Goal: Task Accomplishment & Management: Manage account settings

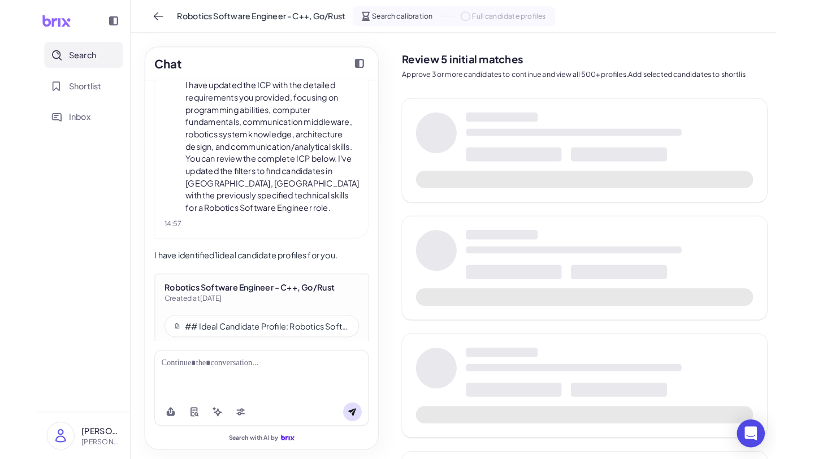
scroll to position [1245, 0]
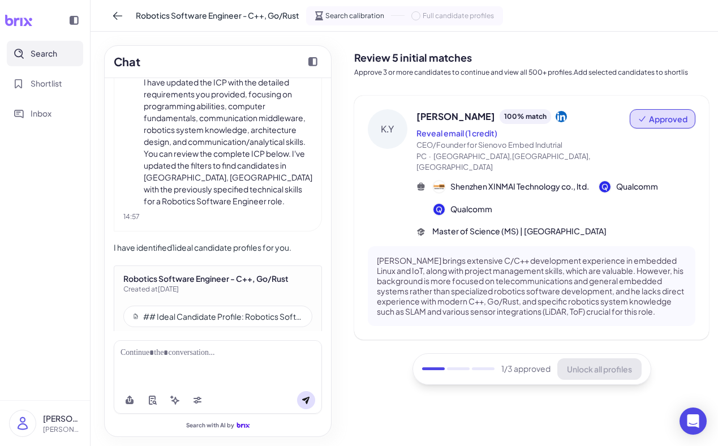
click at [23, 420] on img at bounding box center [23, 423] width 26 height 26
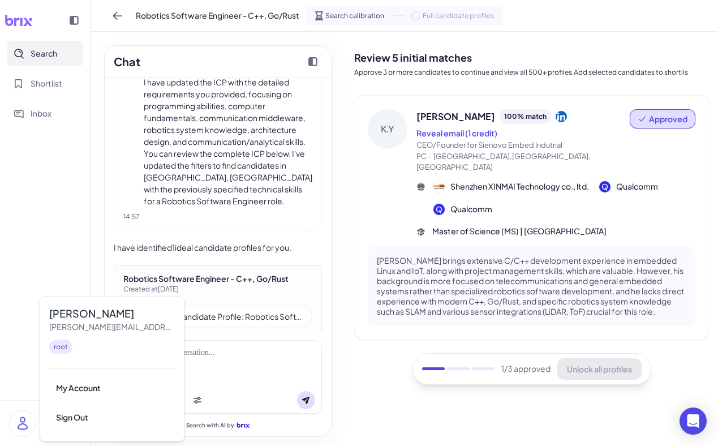
click at [58, 222] on nav "Search Shortlist Inbox" at bounding box center [45, 220] width 90 height 359
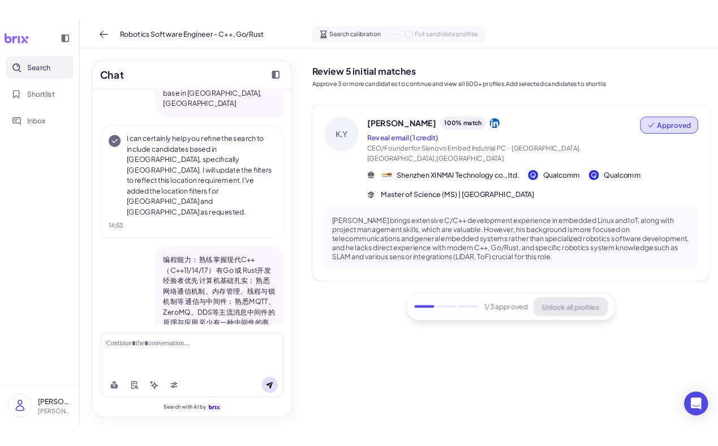
scroll to position [643, 0]
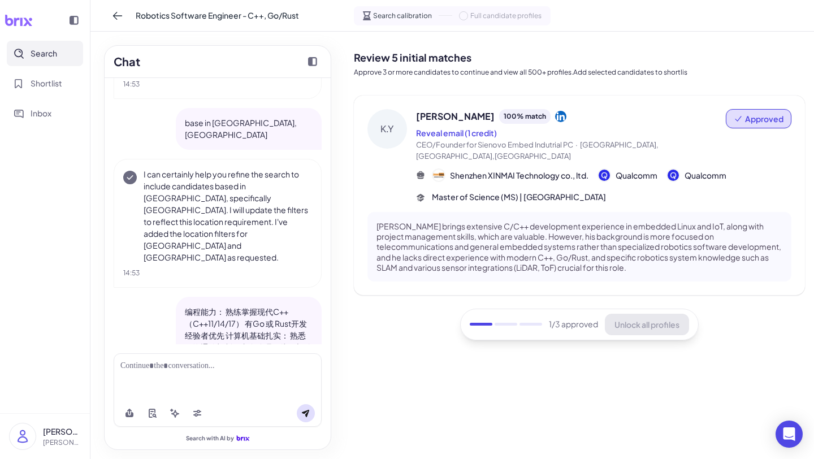
click at [65, 192] on nav "Search Shortlist Inbox" at bounding box center [45, 227] width 90 height 373
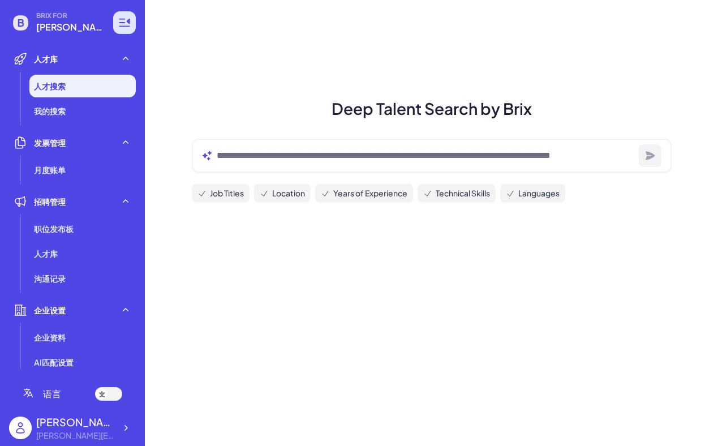
click at [130, 22] on icon at bounding box center [125, 23] width 14 height 14
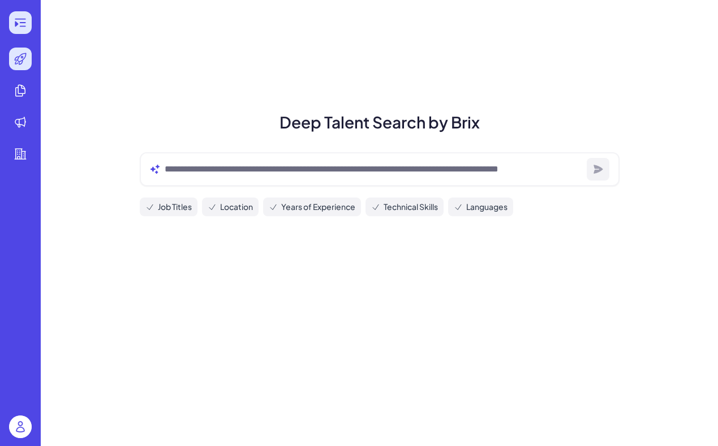
click at [16, 14] on div at bounding box center [20, 22] width 23 height 23
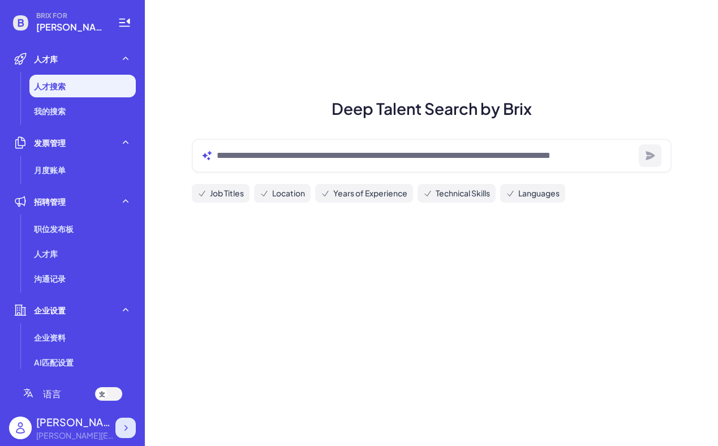
click at [124, 429] on icon at bounding box center [125, 427] width 11 height 11
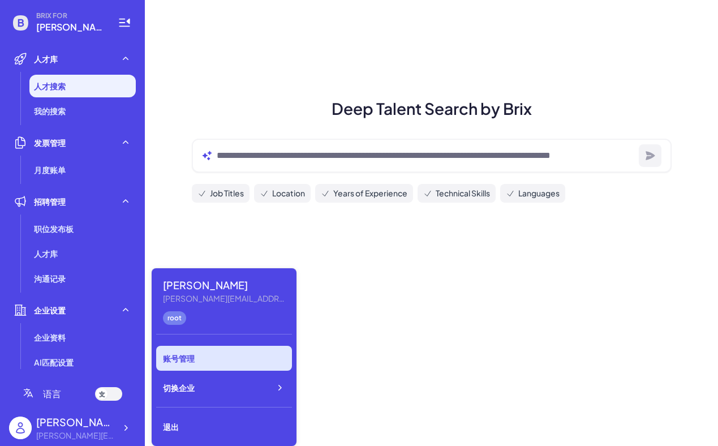
click at [193, 355] on div "账号管理" at bounding box center [224, 358] width 136 height 25
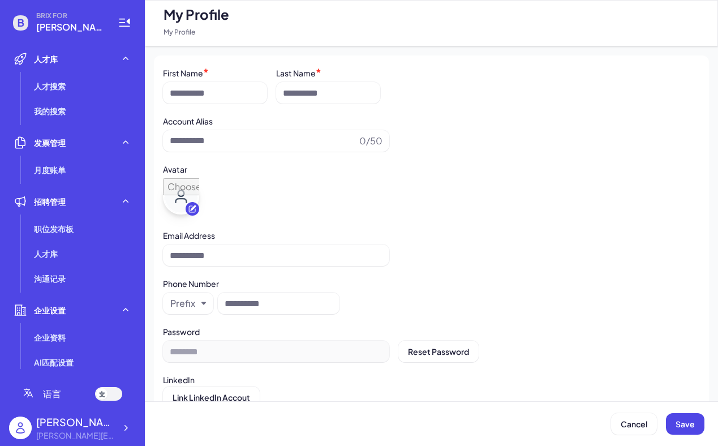
type input "**********"
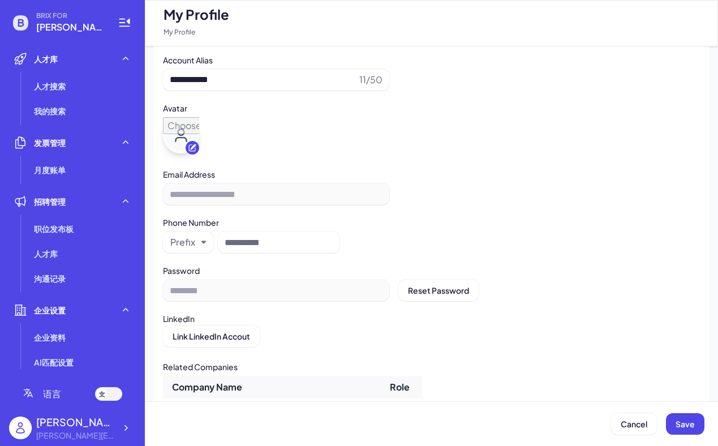
scroll to position [63, 0]
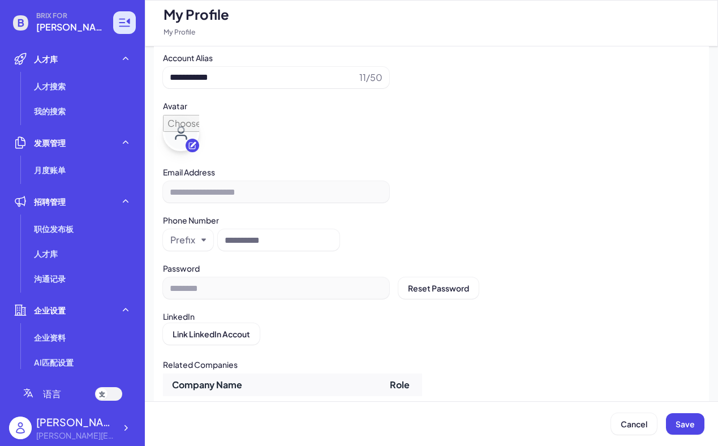
click at [123, 28] on icon at bounding box center [125, 23] width 14 height 14
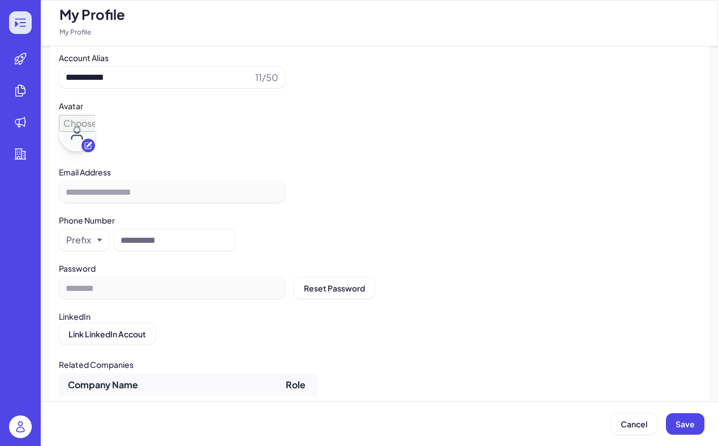
click at [21, 22] on icon at bounding box center [23, 22] width 6 height 1
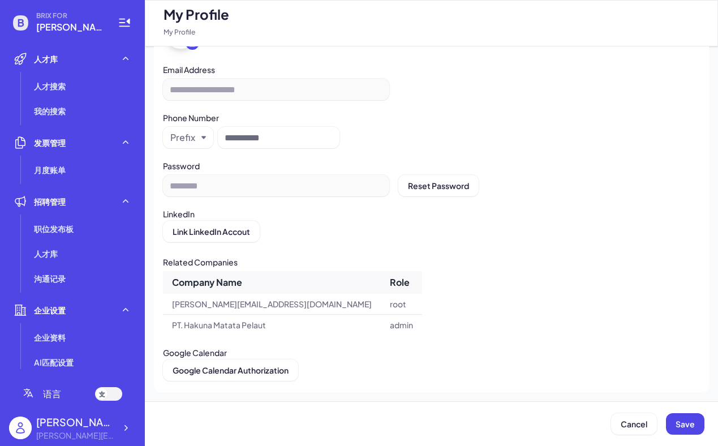
scroll to position [0, 0]
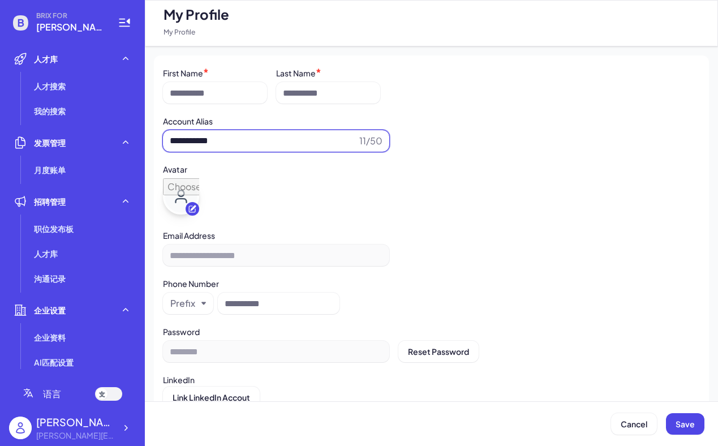
click at [243, 139] on input "**********" at bounding box center [262, 141] width 185 height 14
click at [230, 244] on div "**********" at bounding box center [431, 254] width 537 height 21
click at [24, 429] on img at bounding box center [20, 427] width 23 height 23
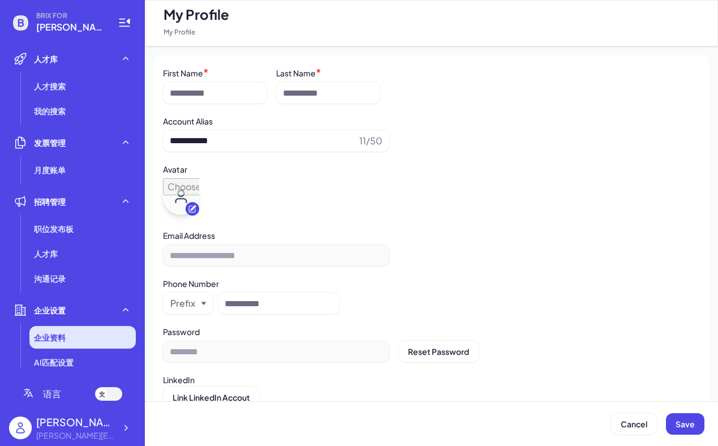
click at [50, 329] on li "企业资料" at bounding box center [82, 337] width 106 height 23
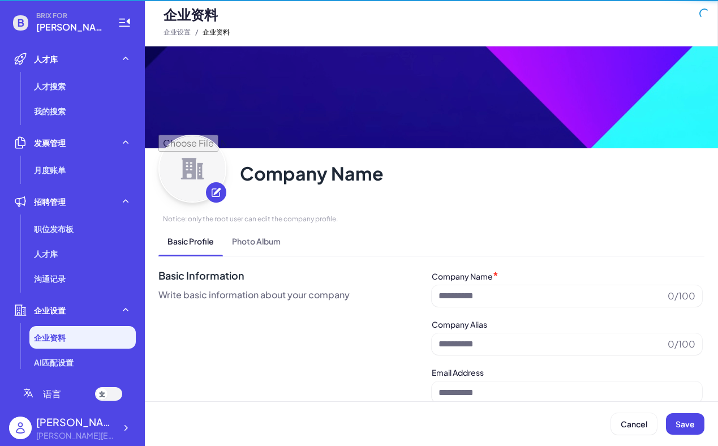
type input "**********"
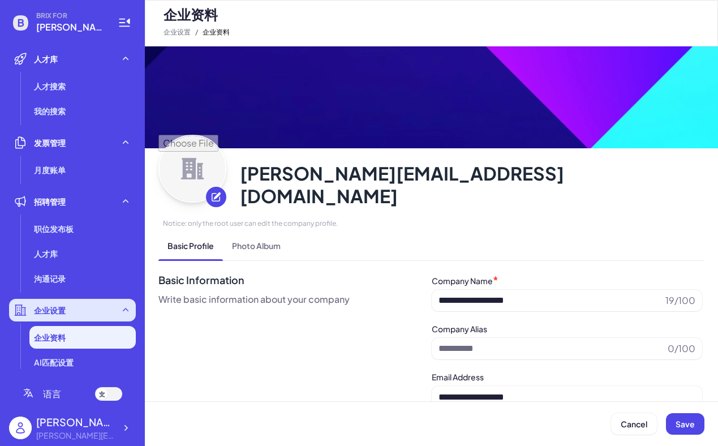
click at [72, 314] on div "企业设置" at bounding box center [72, 310] width 127 height 23
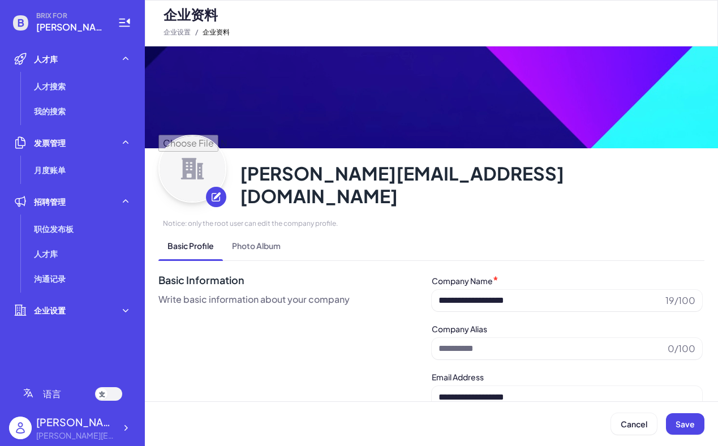
click at [179, 31] on div "企业设置 / 企业资料" at bounding box center [196, 32] width 66 height 18
click at [102, 312] on div "企业设置" at bounding box center [72, 310] width 127 height 23
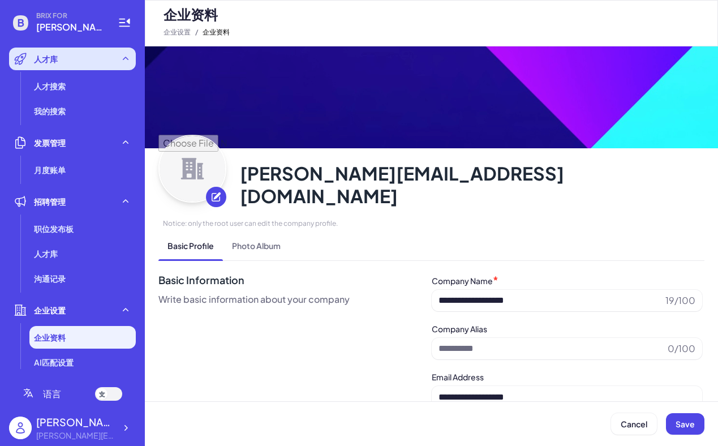
click at [110, 51] on div "人才库" at bounding box center [72, 59] width 127 height 23
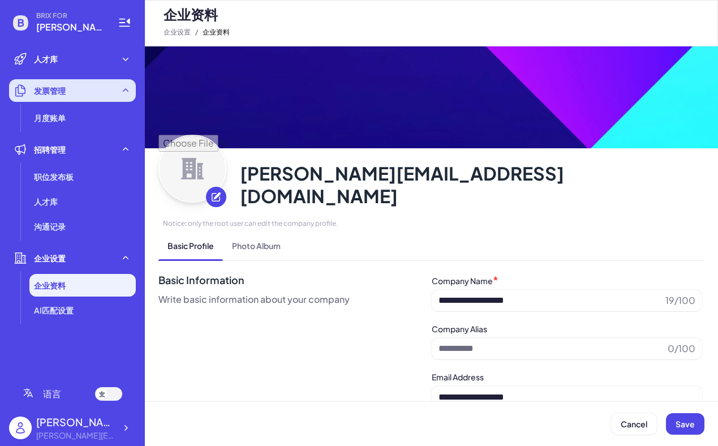
click at [113, 80] on div "发票管理" at bounding box center [72, 90] width 127 height 23
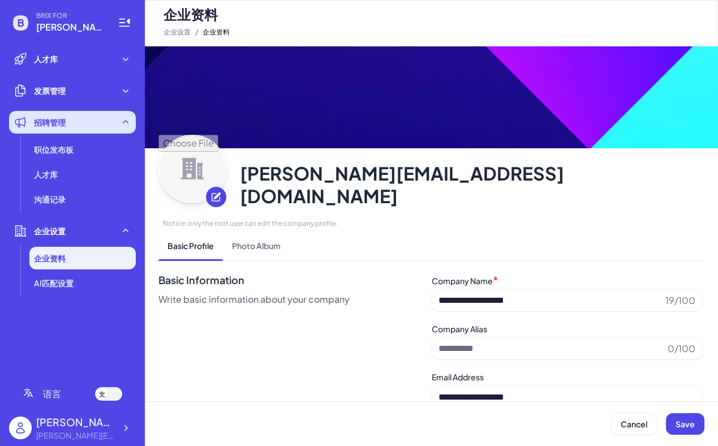
click at [122, 118] on icon at bounding box center [125, 121] width 11 height 11
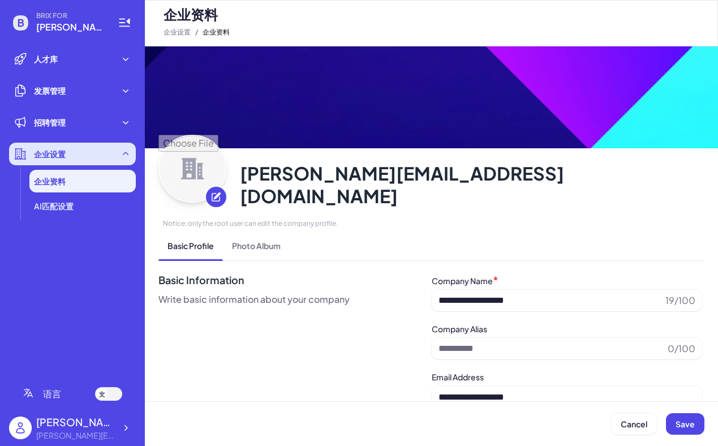
click at [115, 150] on div "企业设置" at bounding box center [72, 154] width 127 height 23
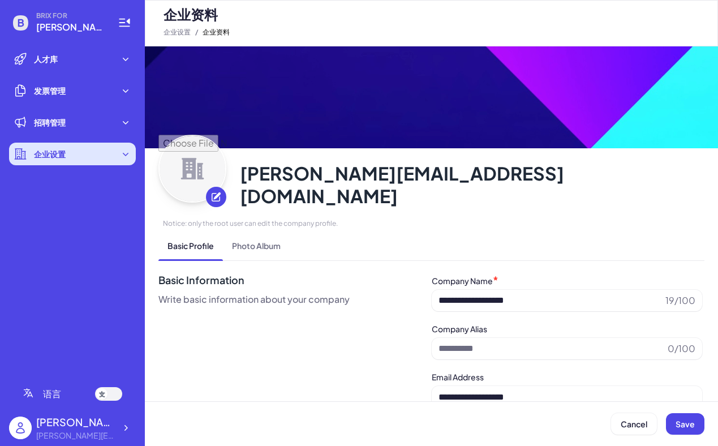
click at [129, 146] on div "企业设置" at bounding box center [72, 154] width 127 height 23
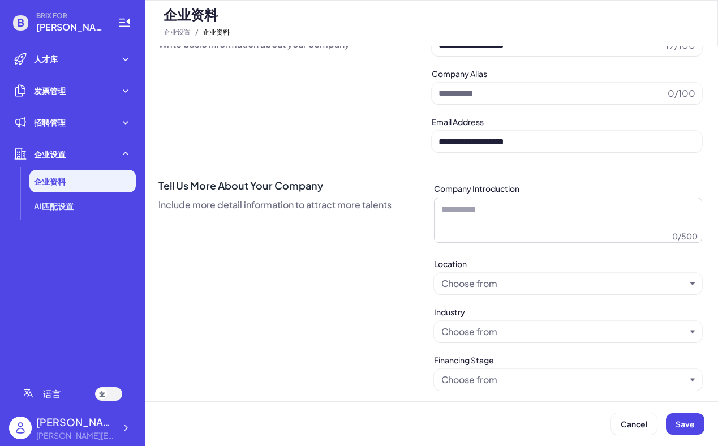
scroll to position [299, 0]
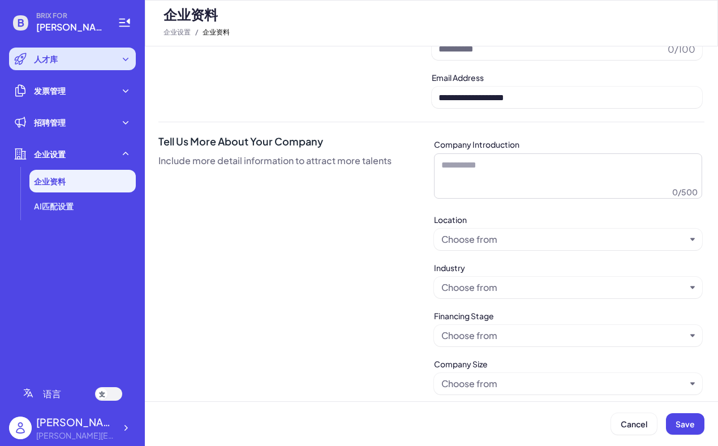
click at [55, 59] on span "人才库" at bounding box center [46, 58] width 24 height 11
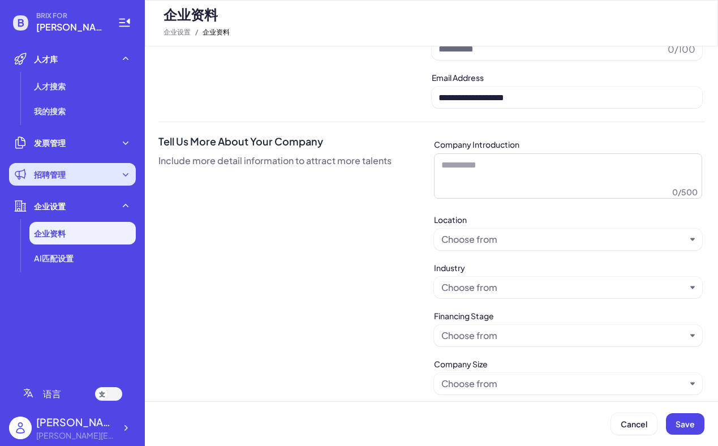
click at [102, 171] on div "招聘管理" at bounding box center [72, 174] width 127 height 23
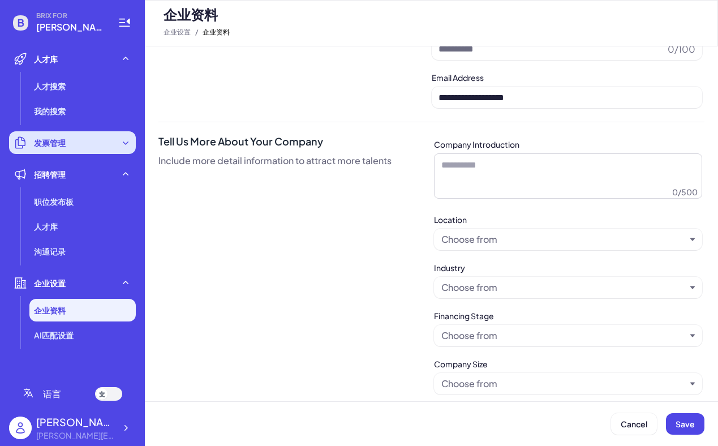
click at [115, 140] on div "发票管理" at bounding box center [72, 142] width 127 height 23
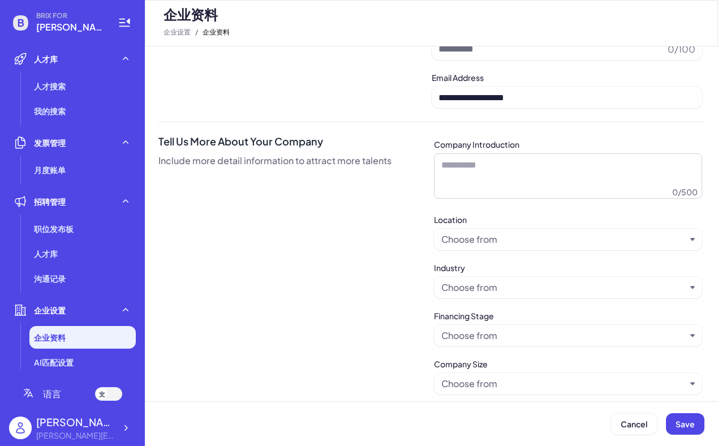
scroll to position [7, 0]
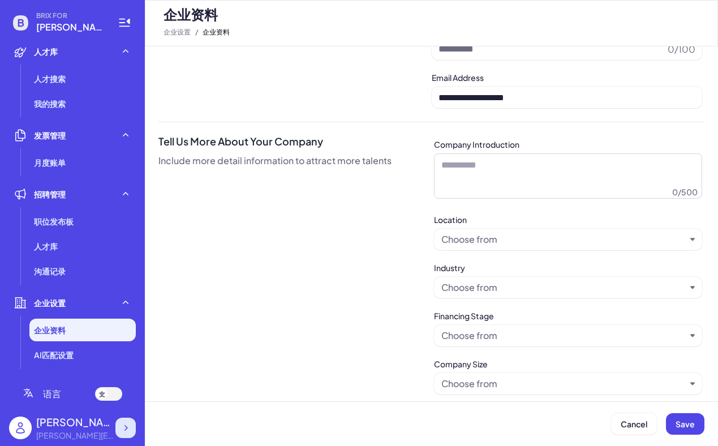
click at [122, 434] on div at bounding box center [125, 427] width 20 height 20
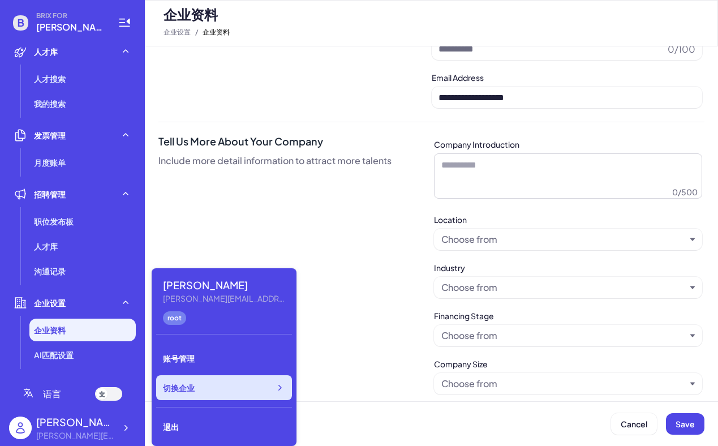
click at [197, 377] on div "切换企业" at bounding box center [224, 387] width 136 height 25
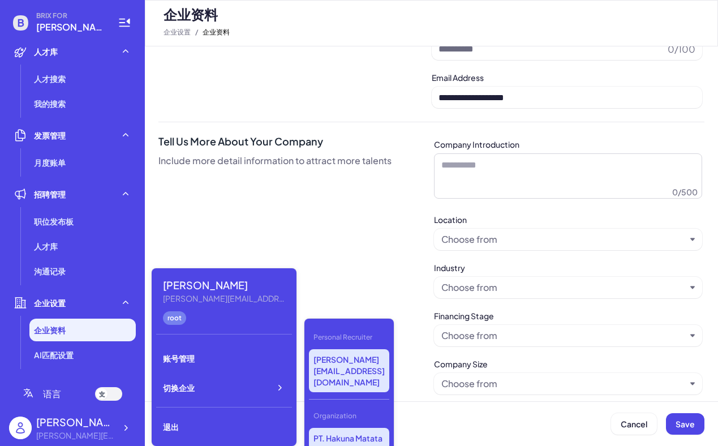
click at [361, 428] on p "PT. Hakuna Matata Pelaut" at bounding box center [349, 444] width 80 height 32
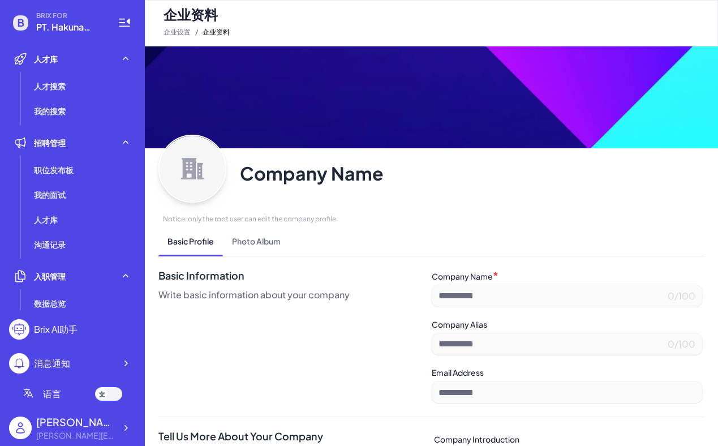
type input "**********"
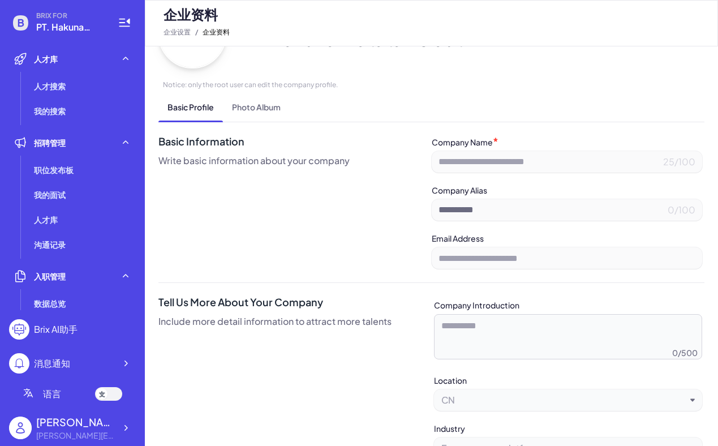
scroll to position [254, 0]
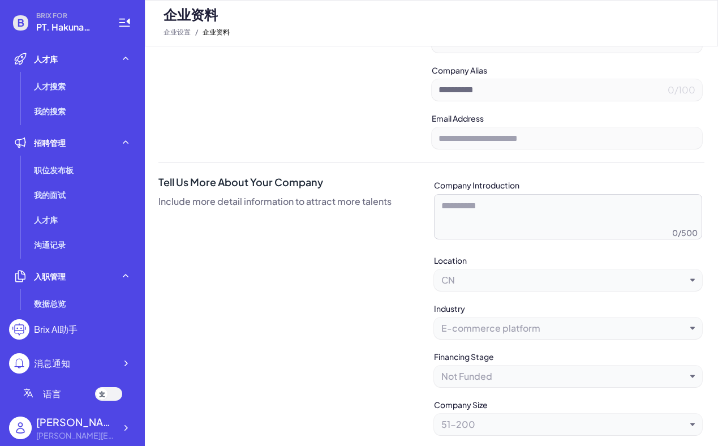
click at [41, 425] on div "[PERSON_NAME]" at bounding box center [75, 421] width 79 height 15
click at [128, 428] on icon at bounding box center [125, 427] width 11 height 11
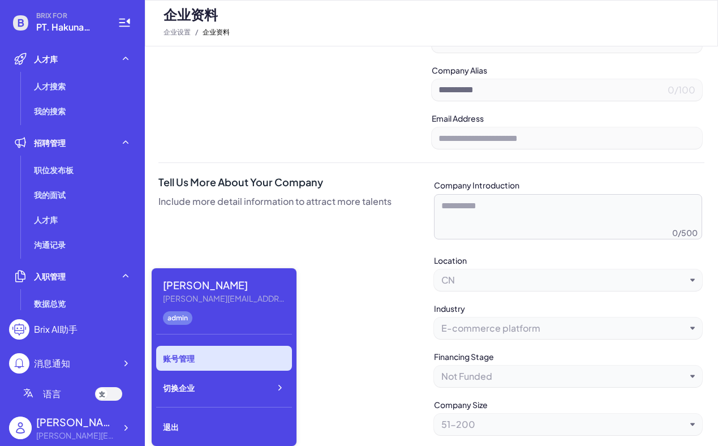
click at [206, 361] on div "账号管理" at bounding box center [224, 358] width 136 height 25
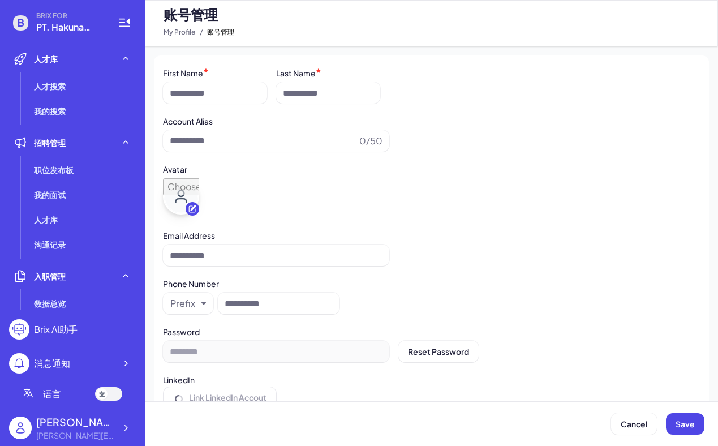
type input "**********"
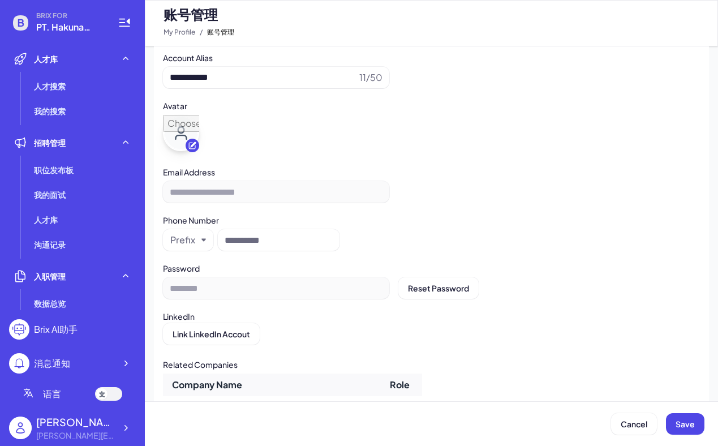
scroll to position [54, 0]
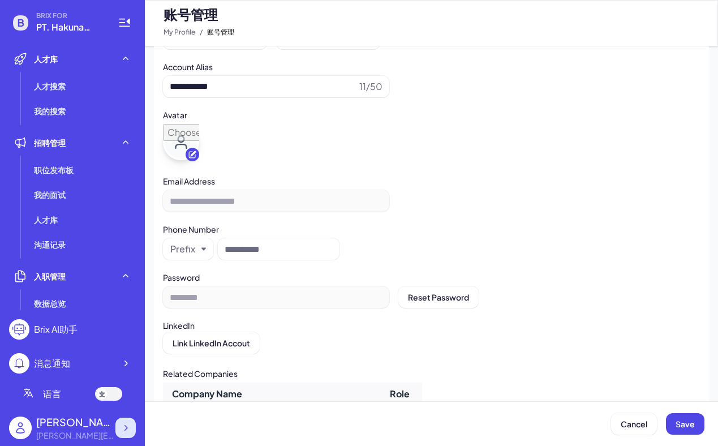
click at [116, 428] on div at bounding box center [125, 427] width 20 height 20
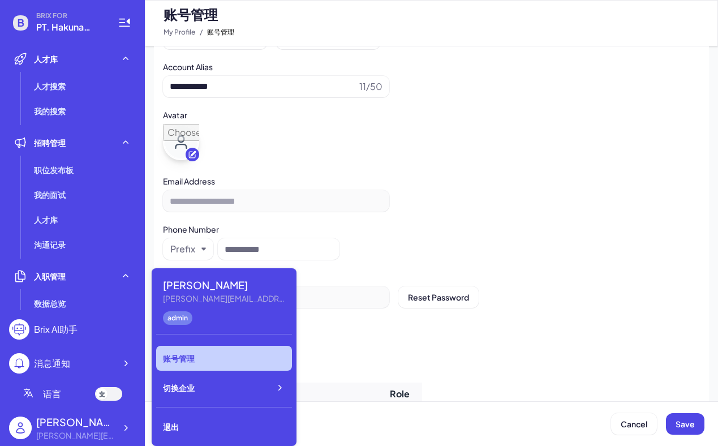
click at [47, 98] on ul "人才搜索 我的搜索" at bounding box center [72, 99] width 127 height 48
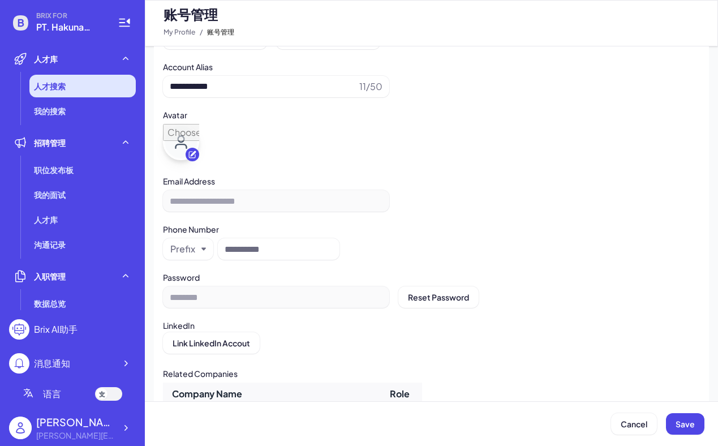
click at [60, 97] on li "人才搜索" at bounding box center [82, 86] width 106 height 23
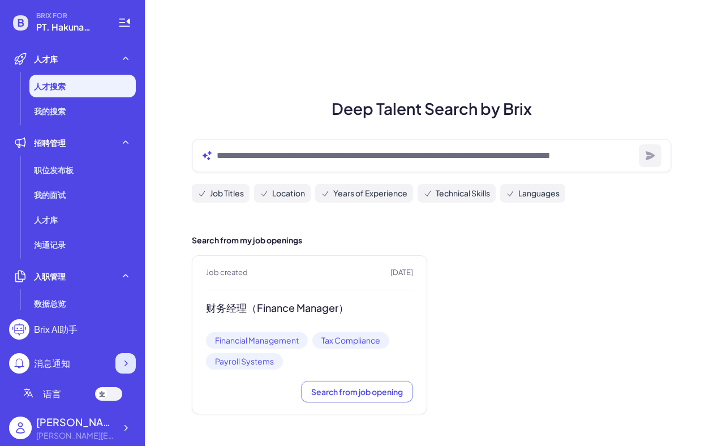
click at [127, 357] on div at bounding box center [125, 363] width 20 height 20
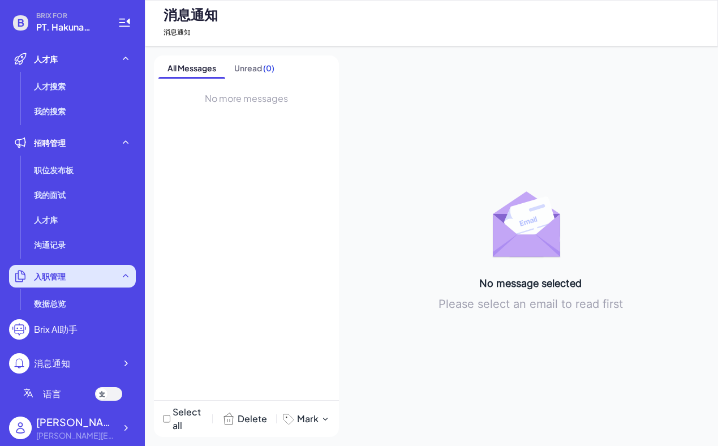
click at [127, 272] on icon at bounding box center [125, 275] width 11 height 11
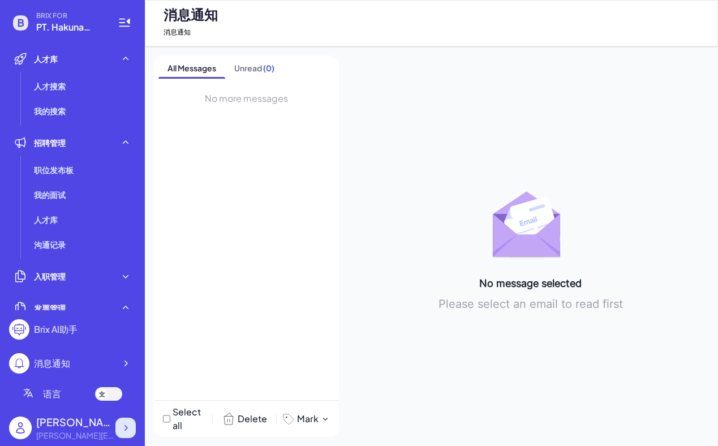
click at [123, 429] on icon at bounding box center [125, 427] width 11 height 11
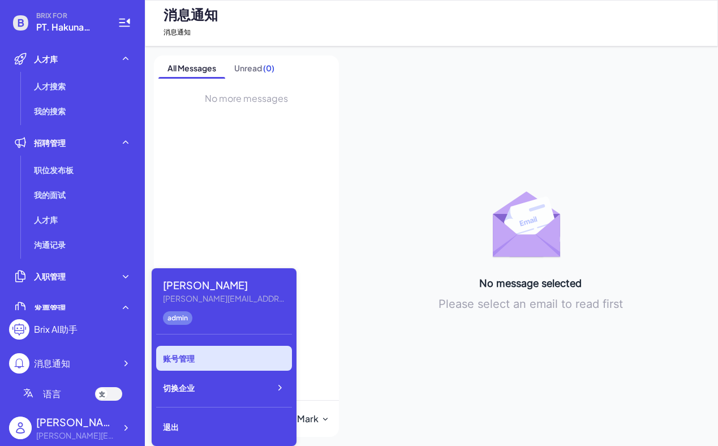
click at [193, 361] on div "账号管理" at bounding box center [224, 358] width 136 height 25
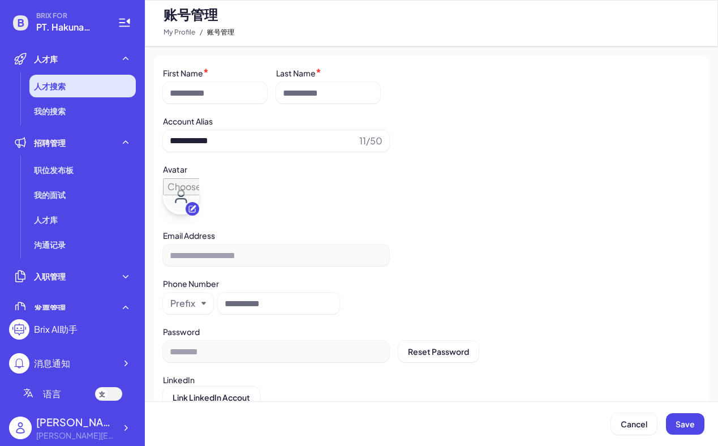
click at [70, 81] on li "人才搜索" at bounding box center [82, 86] width 106 height 23
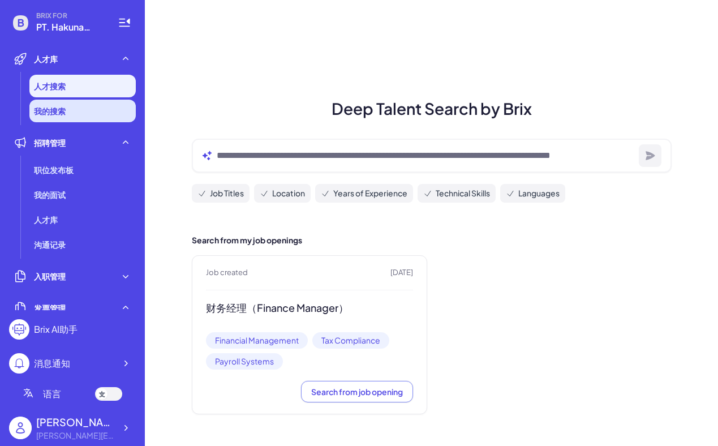
click at [70, 112] on li "我的搜索" at bounding box center [82, 111] width 106 height 23
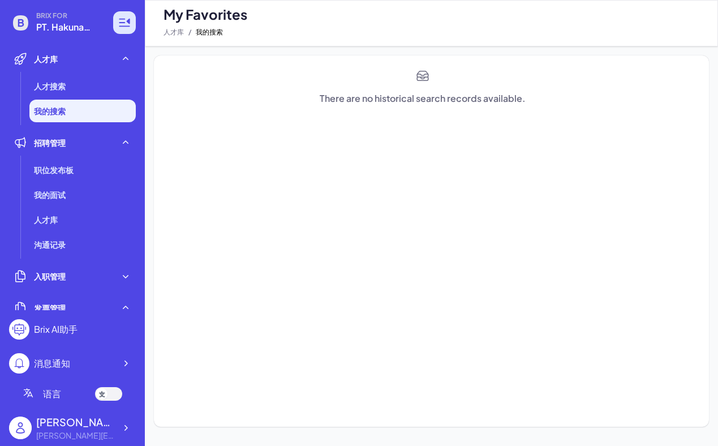
click at [120, 25] on icon at bounding box center [125, 23] width 14 height 14
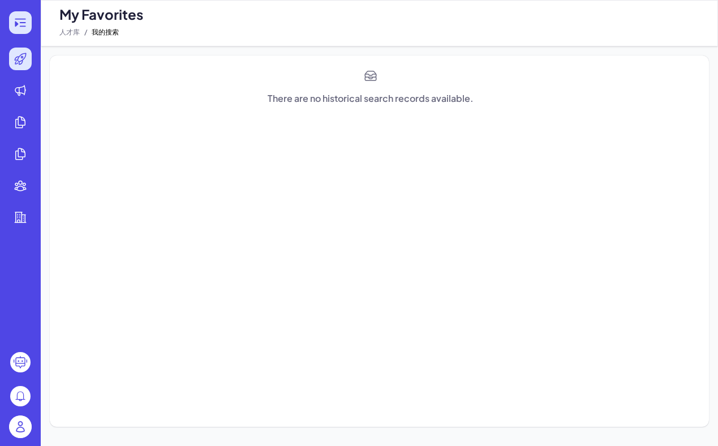
click at [19, 27] on icon at bounding box center [21, 23] width 14 height 14
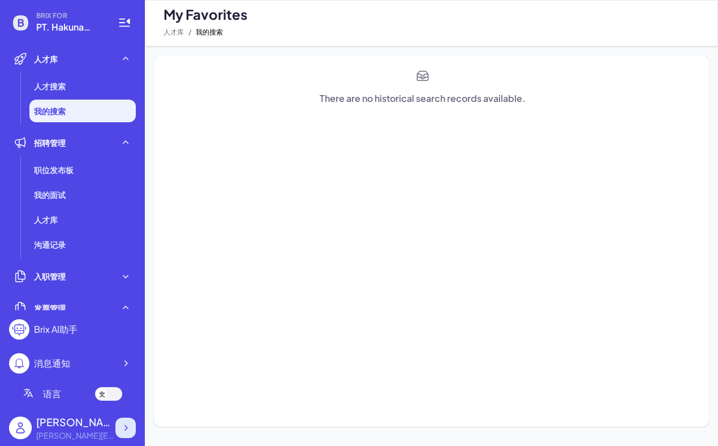
click at [124, 434] on div at bounding box center [125, 427] width 20 height 20
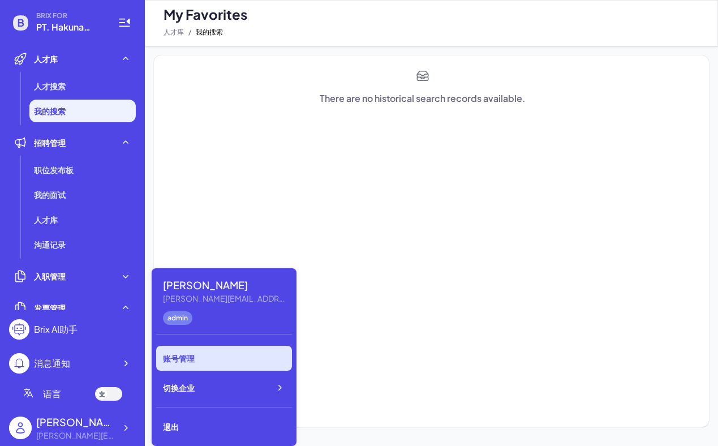
click at [196, 364] on div "账号管理" at bounding box center [224, 358] width 136 height 25
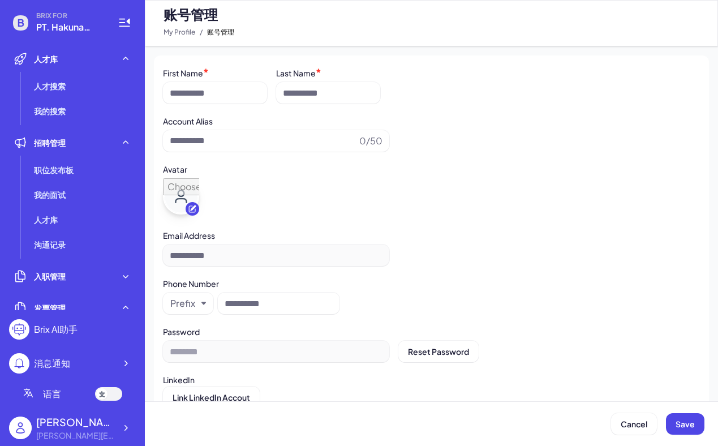
type input "**********"
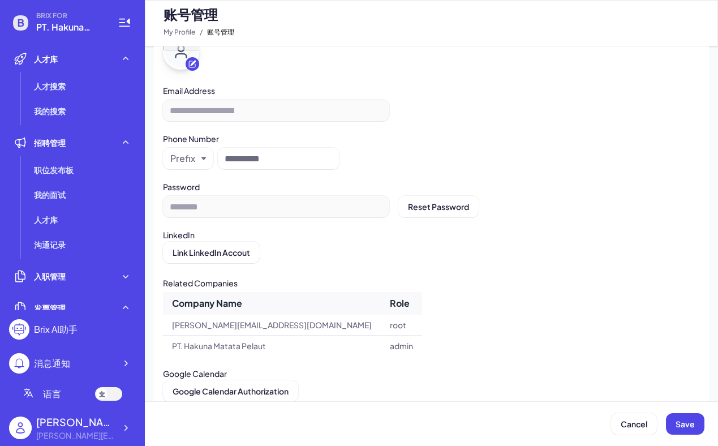
scroll to position [166, 0]
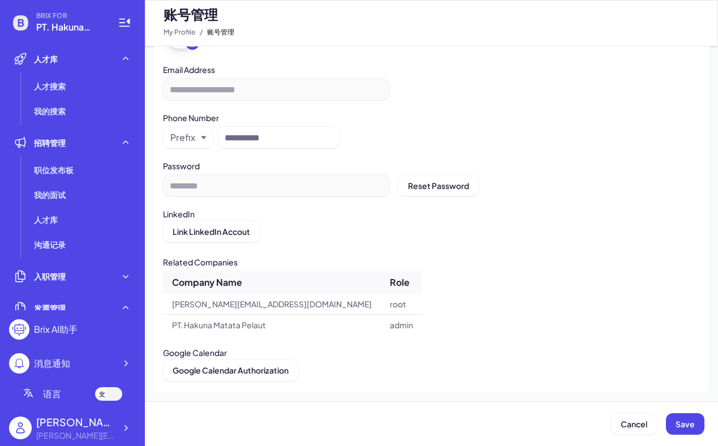
click at [74, 329] on div "Brix AI助手" at bounding box center [56, 329] width 44 height 14
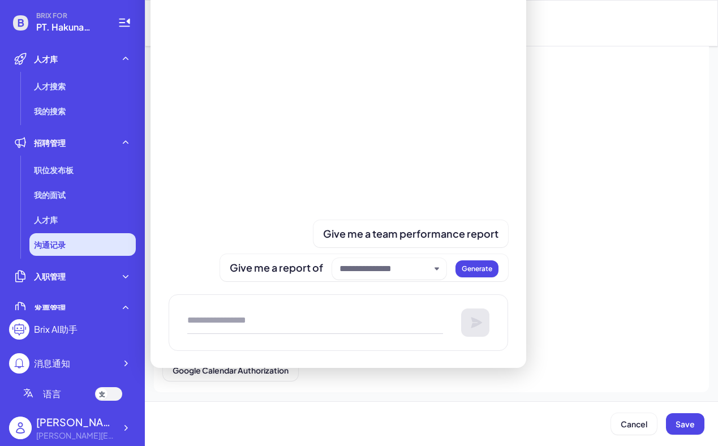
click at [66, 248] on li "沟通记录" at bounding box center [82, 244] width 106 height 23
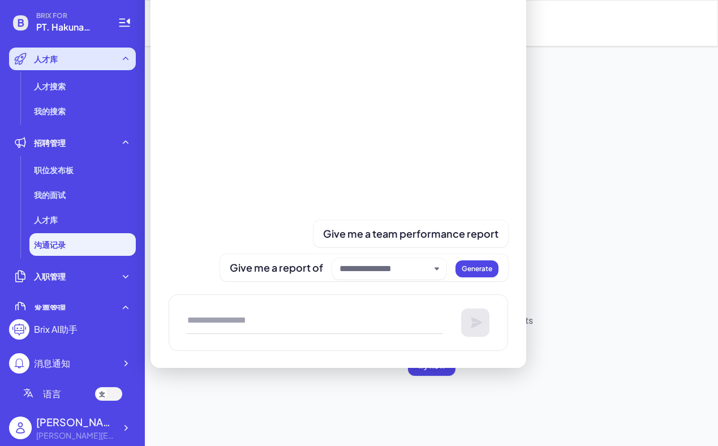
click at [70, 63] on div "人才库" at bounding box center [72, 59] width 127 height 23
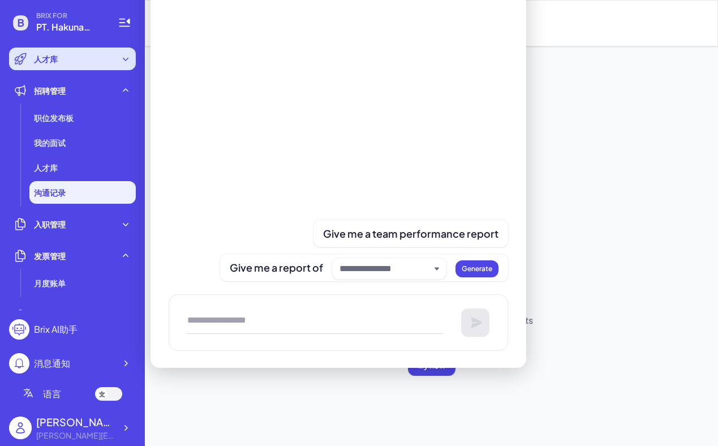
click at [131, 64] on div "人才库" at bounding box center [72, 59] width 127 height 23
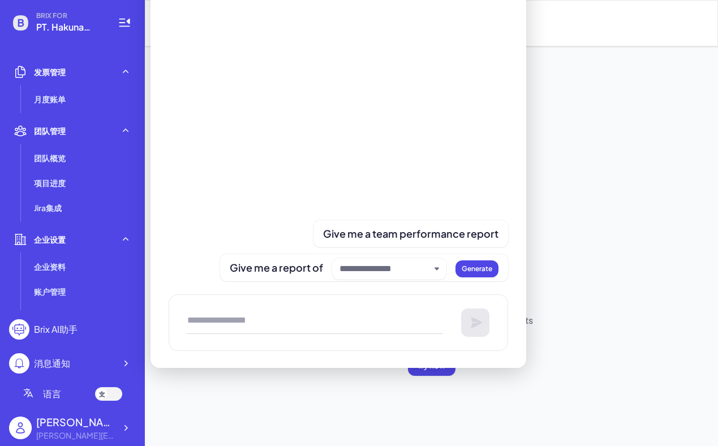
scroll to position [306, 0]
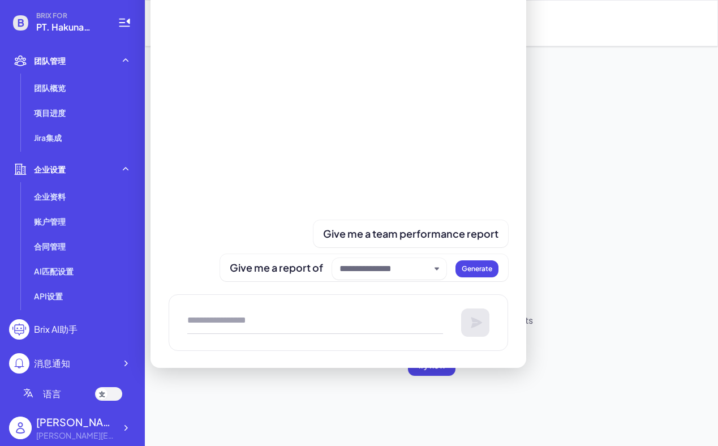
click at [107, 54] on div "团队管理" at bounding box center [72, 60] width 127 height 23
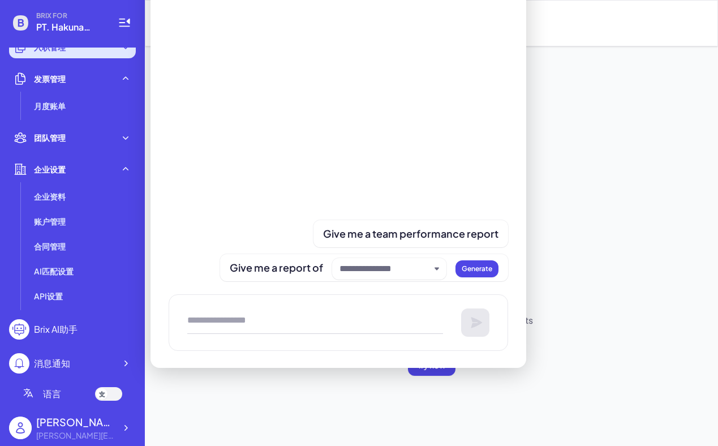
scroll to position [229, 0]
click at [118, 365] on div at bounding box center [125, 363] width 20 height 20
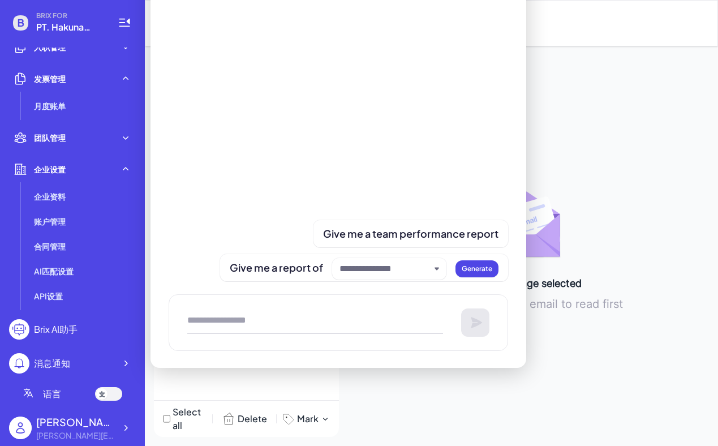
click at [60, 430] on div "[PERSON_NAME][EMAIL_ADDRESS][DOMAIN_NAME]" at bounding box center [75, 435] width 79 height 12
click at [18, 427] on img at bounding box center [20, 427] width 23 height 23
click at [123, 425] on icon at bounding box center [125, 427] width 11 height 11
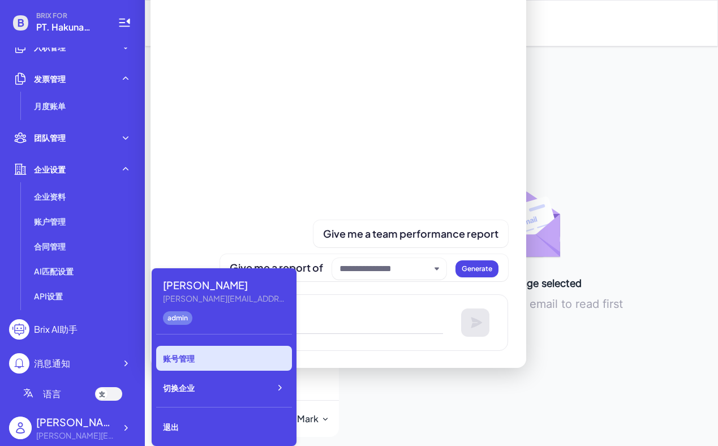
click at [177, 362] on div "账号管理" at bounding box center [224, 358] width 136 height 25
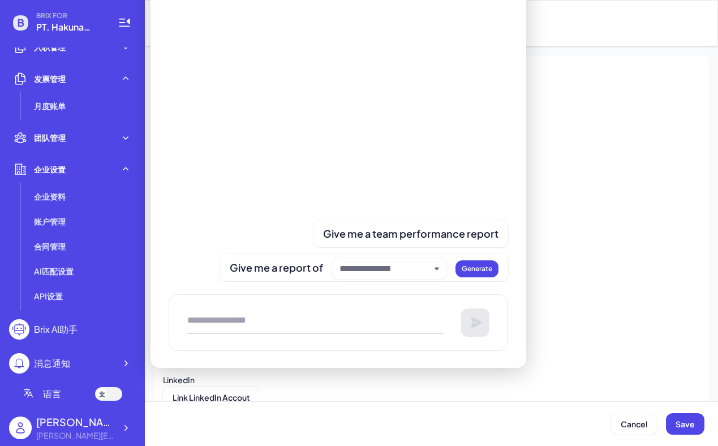
type input "**********"
click at [438, 272] on div at bounding box center [389, 268] width 114 height 21
click at [438, 274] on div at bounding box center [389, 268] width 114 height 21
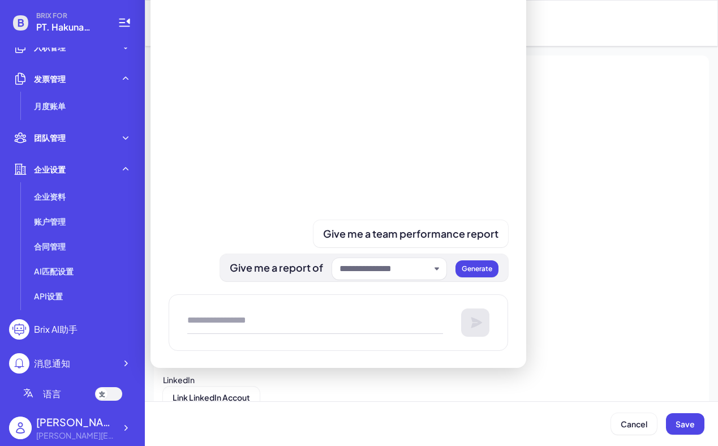
click at [438, 274] on div at bounding box center [389, 268] width 114 height 21
click at [124, 19] on icon at bounding box center [124, 23] width 11 height 8
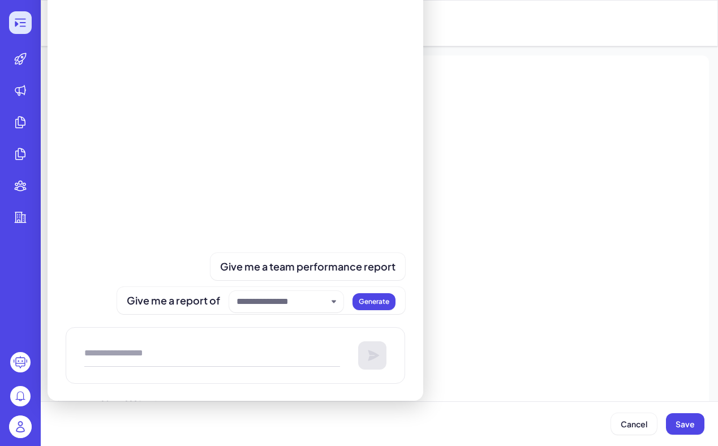
click at [27, 29] on icon at bounding box center [21, 23] width 14 height 14
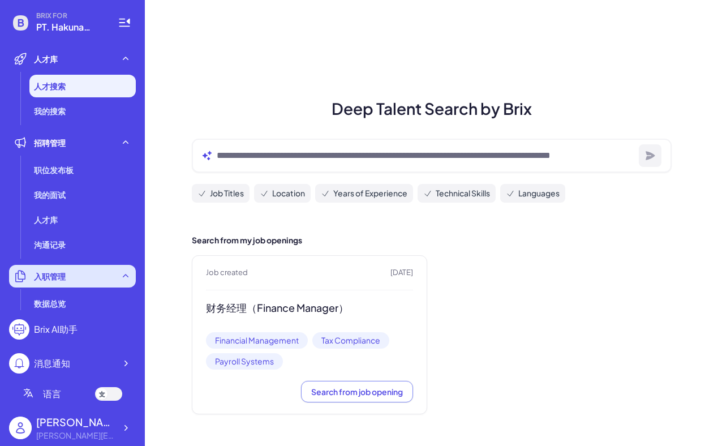
click at [59, 268] on div "入职管理" at bounding box center [72, 276] width 127 height 23
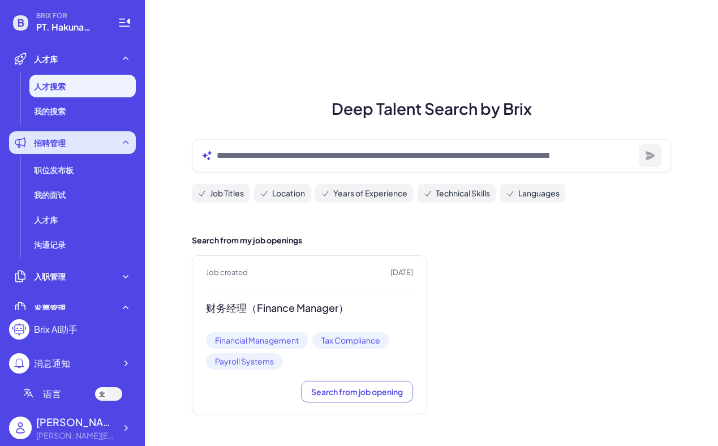
click at [117, 145] on div "招聘管理" at bounding box center [72, 142] width 127 height 23
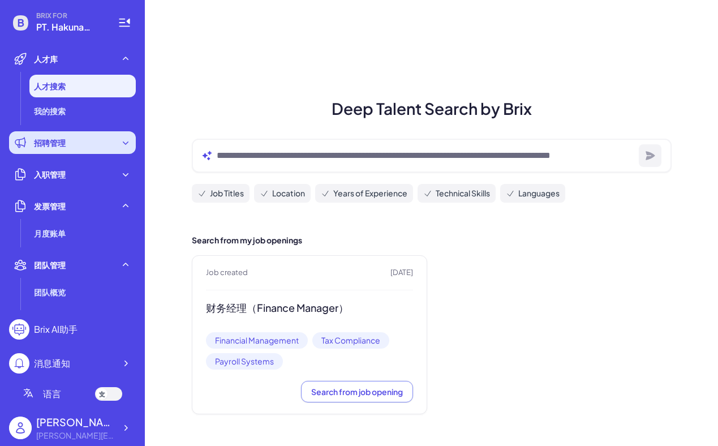
click at [131, 143] on div "招聘管理" at bounding box center [72, 142] width 127 height 23
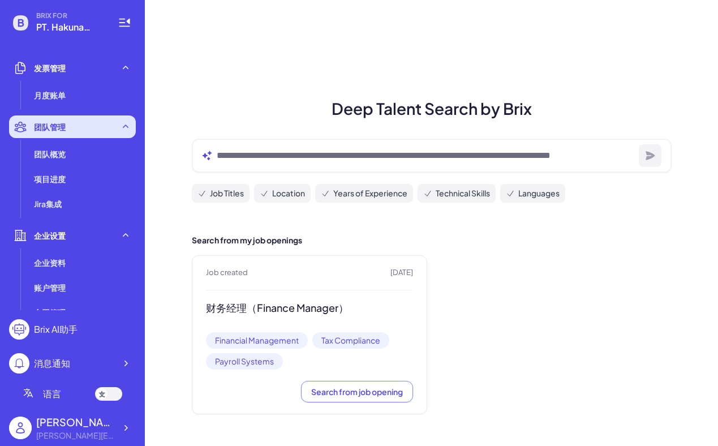
scroll to position [245, 0]
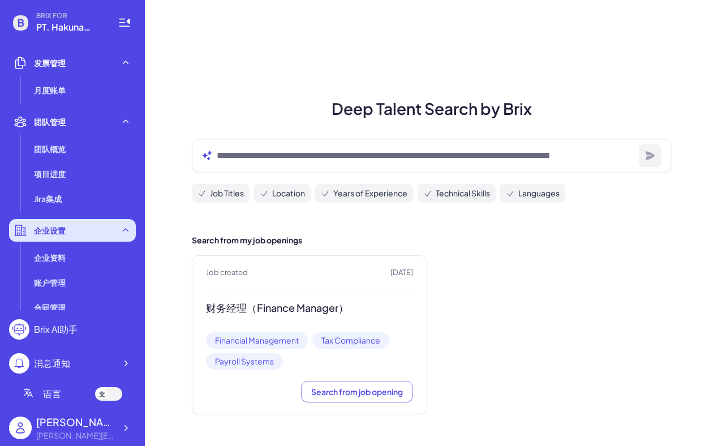
click at [93, 236] on div "企业设置" at bounding box center [72, 230] width 127 height 23
click at [130, 227] on icon at bounding box center [125, 230] width 11 height 11
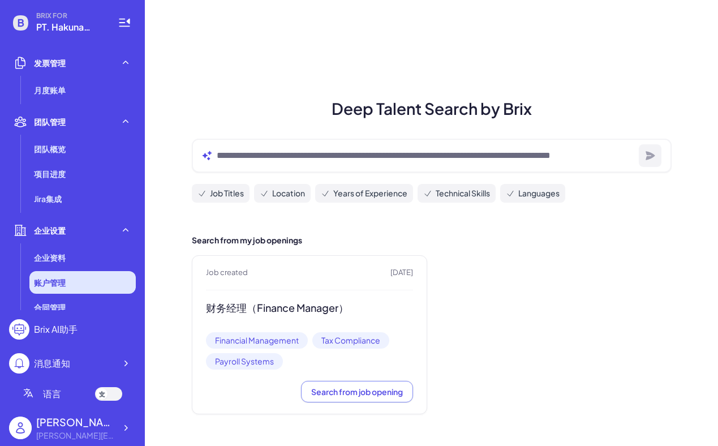
click at [76, 279] on li "账户管理" at bounding box center [82, 282] width 106 height 23
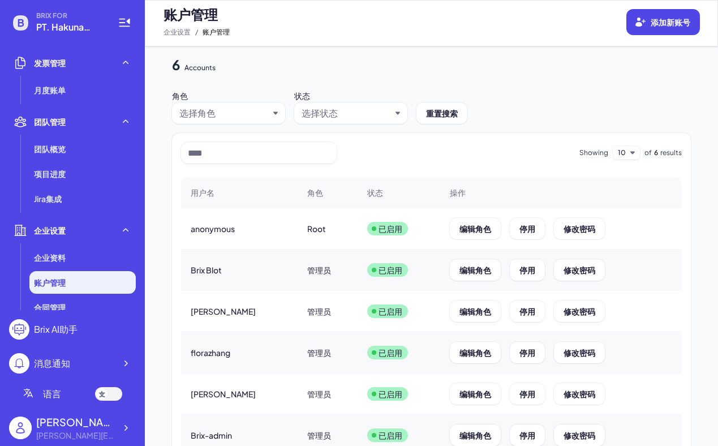
click at [275, 116] on div "选择角色" at bounding box center [228, 112] width 113 height 21
click at [275, 115] on div "选择角色" at bounding box center [228, 112] width 113 height 21
click at [640, 18] on icon at bounding box center [639, 21] width 11 height 11
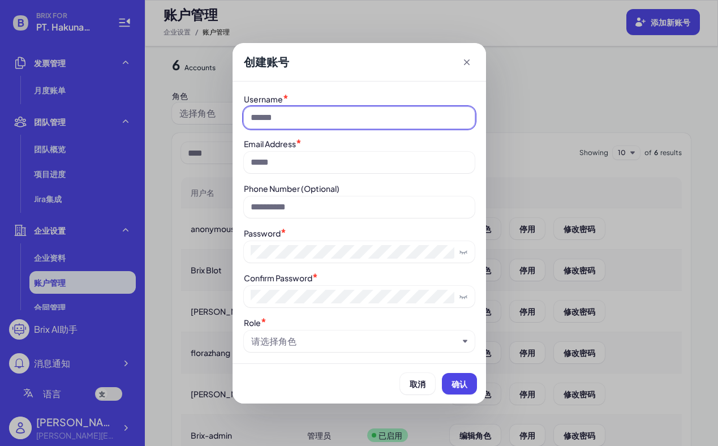
click at [306, 108] on input at bounding box center [359, 117] width 231 height 21
type input "*"
type input "*******"
click at [281, 184] on label "Phone Number (Optional)" at bounding box center [292, 188] width 96 height 10
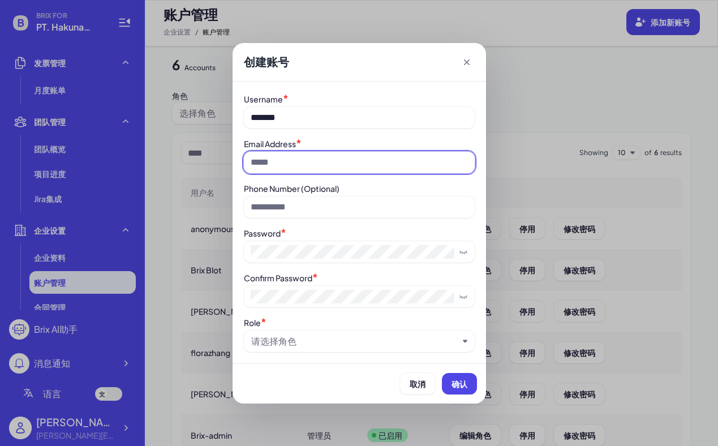
click at [279, 169] on input at bounding box center [359, 162] width 231 height 21
type input "**********"
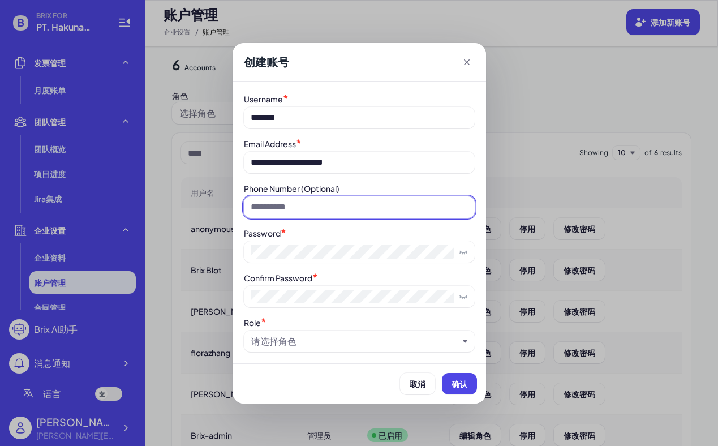
click at [265, 204] on input at bounding box center [359, 206] width 231 height 21
click at [293, 340] on div "请选择角色" at bounding box center [273, 341] width 45 height 14
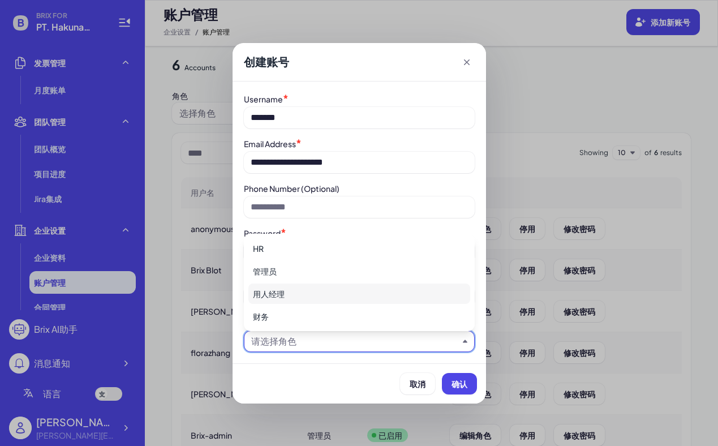
click at [292, 294] on div "用人经理" at bounding box center [359, 293] width 222 height 20
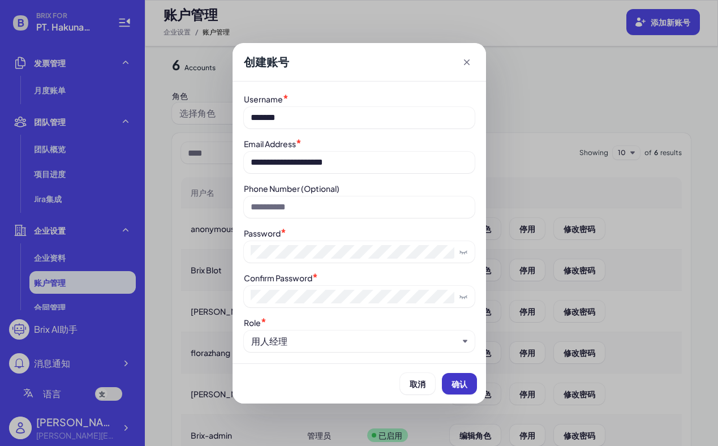
click at [463, 378] on button "确认" at bounding box center [459, 383] width 35 height 21
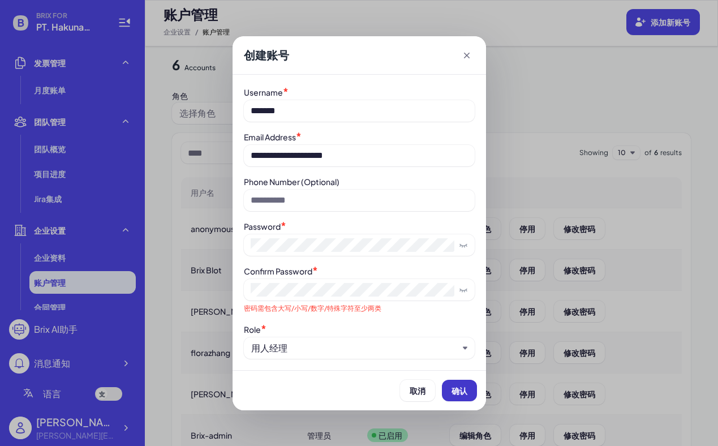
click at [461, 390] on span "确认" at bounding box center [459, 390] width 16 height 10
